Goal: Find specific page/section: Find specific page/section

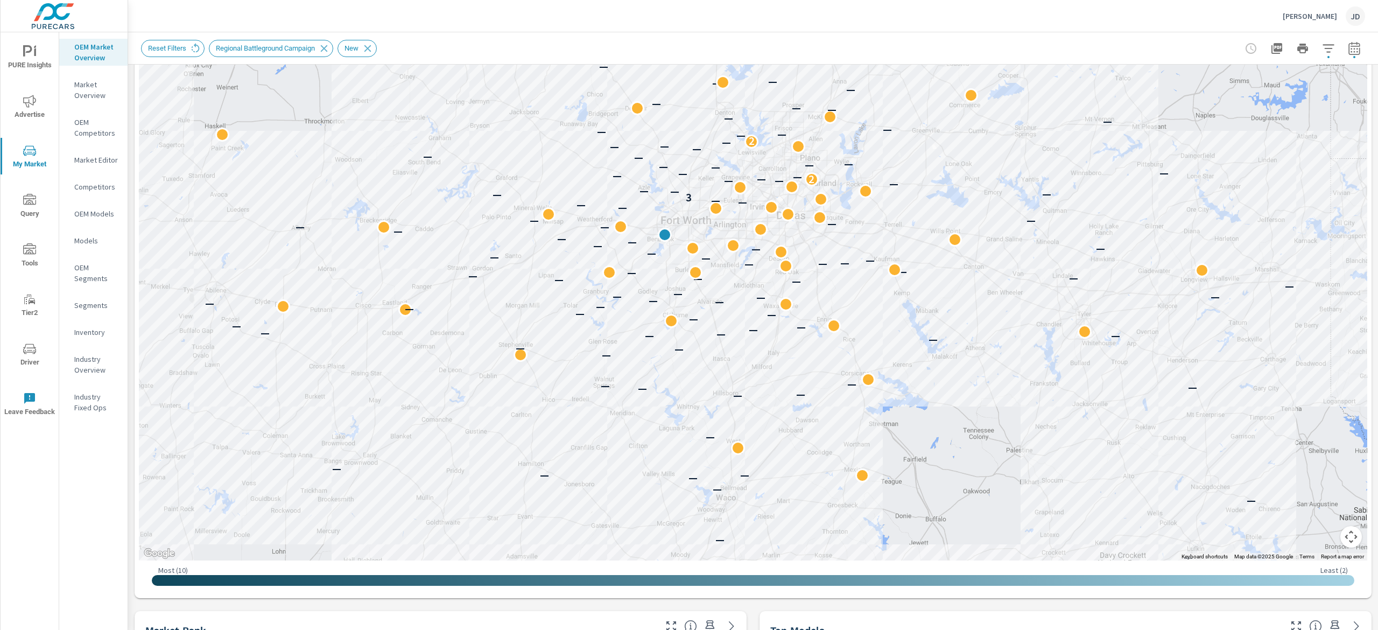
scroll to position [124, 0]
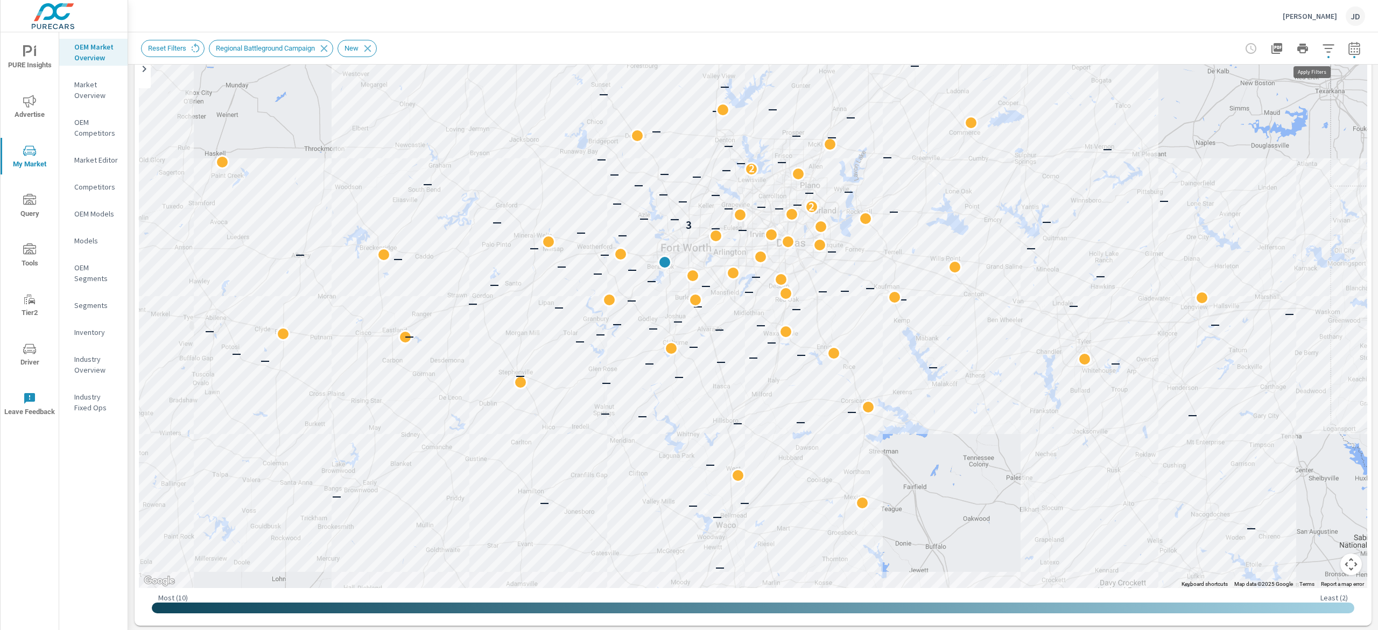
click at [1323, 47] on icon "button" at bounding box center [1328, 48] width 11 height 8
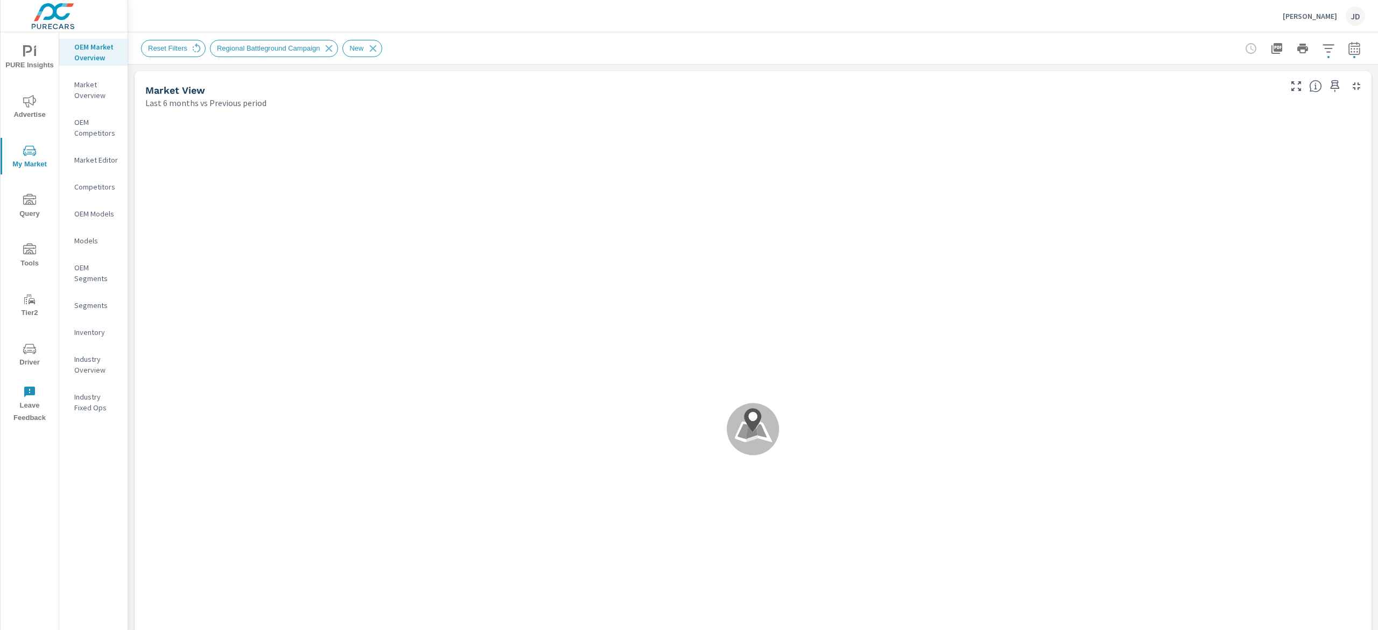
scroll to position [1, 0]
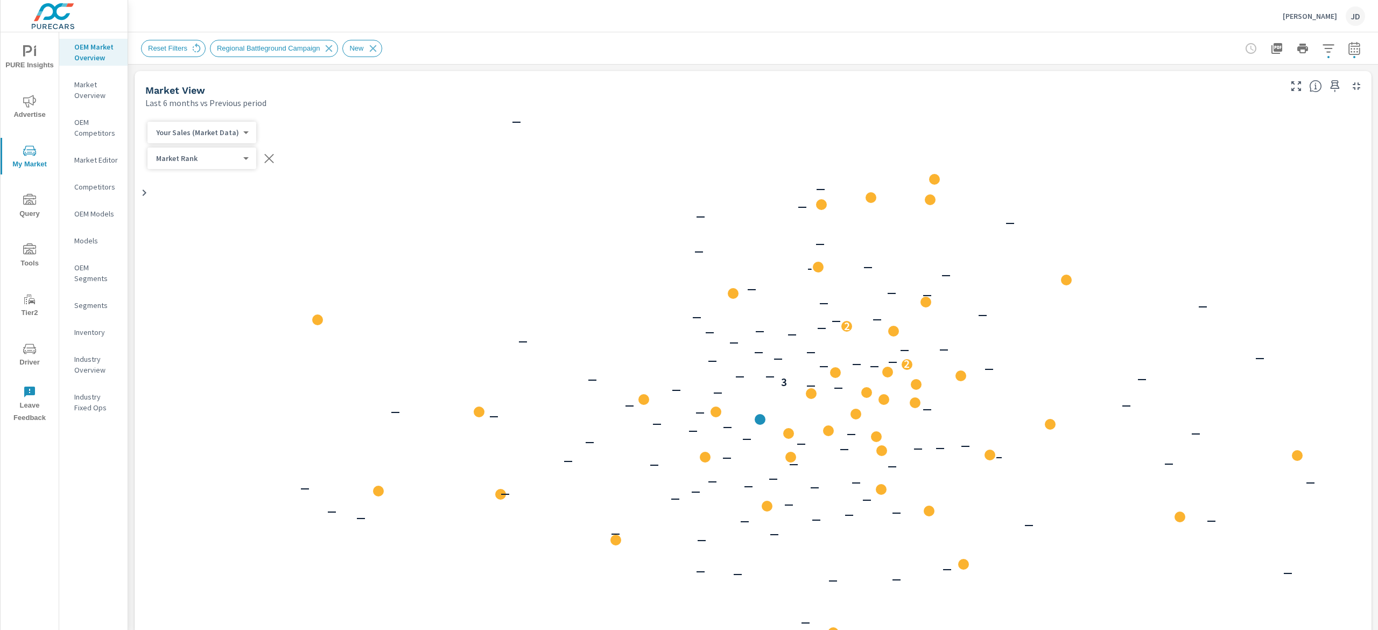
scroll to position [1, 0]
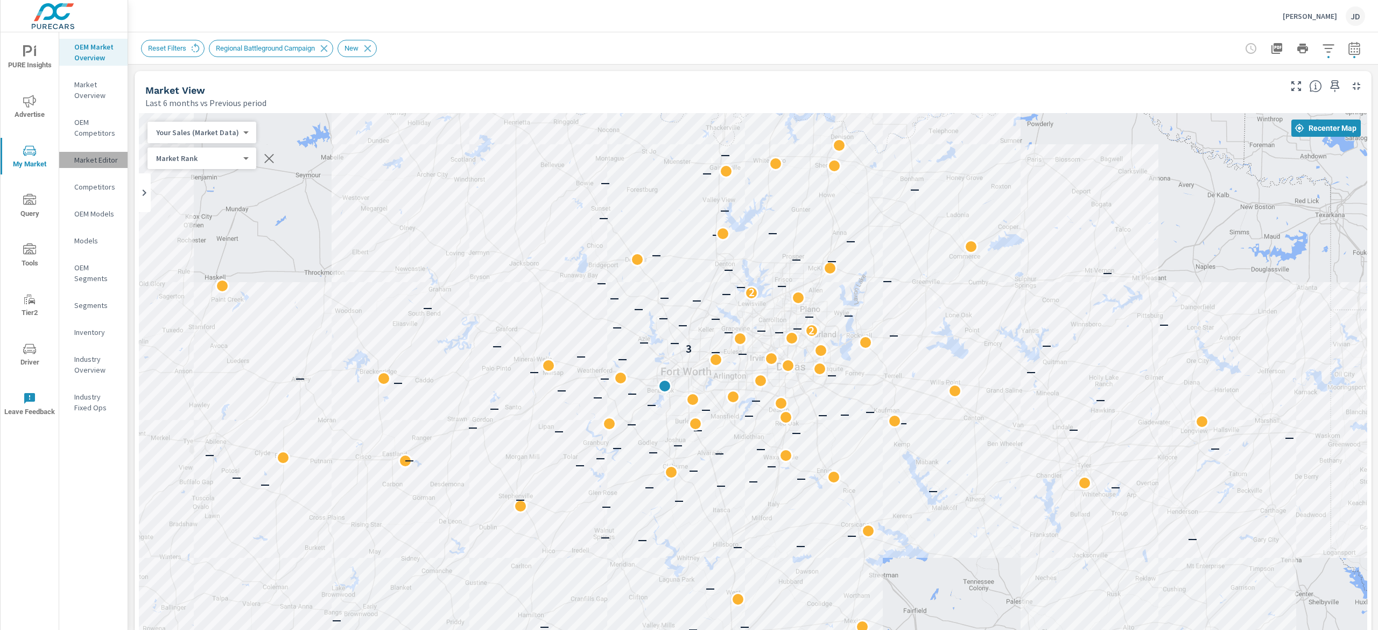
click at [106, 161] on p "Market Editor" at bounding box center [96, 160] width 45 height 11
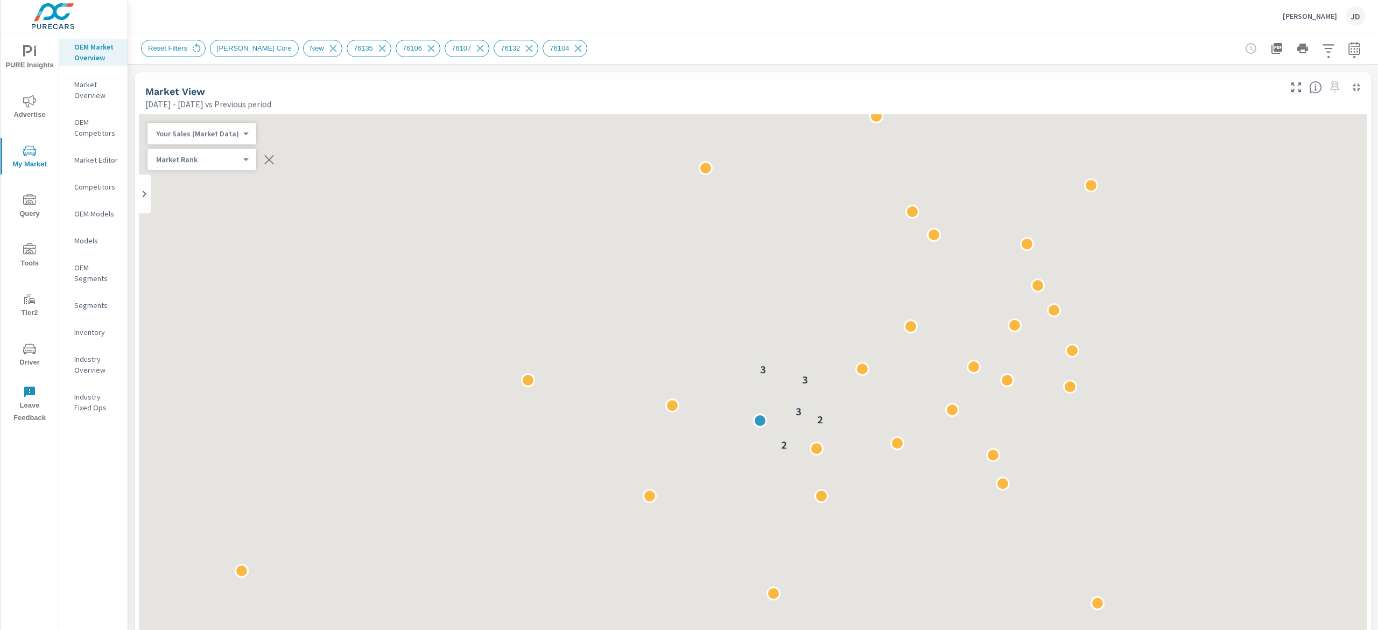
scroll to position [1, 0]
